Goal: Navigation & Orientation: Find specific page/section

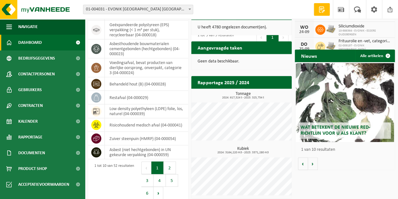
scroll to position [171, 0]
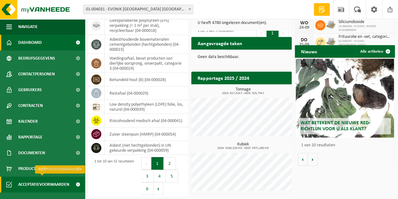
click at [53, 184] on span "Acceptatievoorwaarden" at bounding box center [43, 184] width 51 height 16
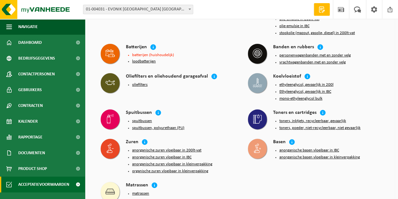
scroll to position [1234, 0]
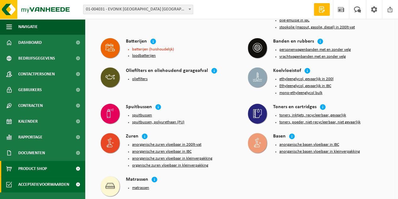
click at [36, 170] on span "Product Shop" at bounding box center [32, 168] width 29 height 16
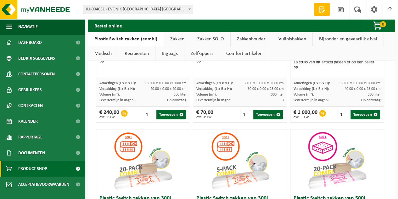
scroll to position [189, 0]
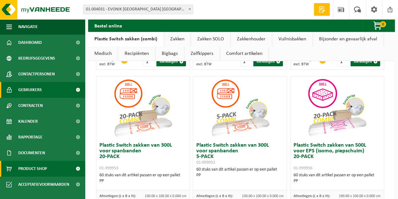
click at [40, 87] on span "Gebruikers" at bounding box center [30, 90] width 24 height 16
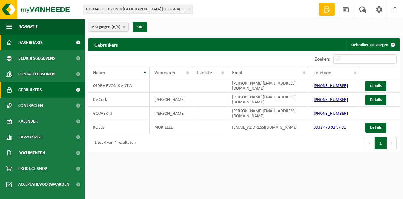
click at [44, 41] on link "Dashboard" at bounding box center [42, 43] width 85 height 16
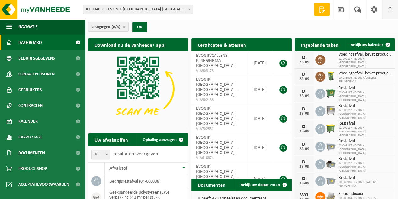
click at [390, 8] on span at bounding box center [389, 9] width 9 height 19
